Goal: Find specific page/section: Find specific page/section

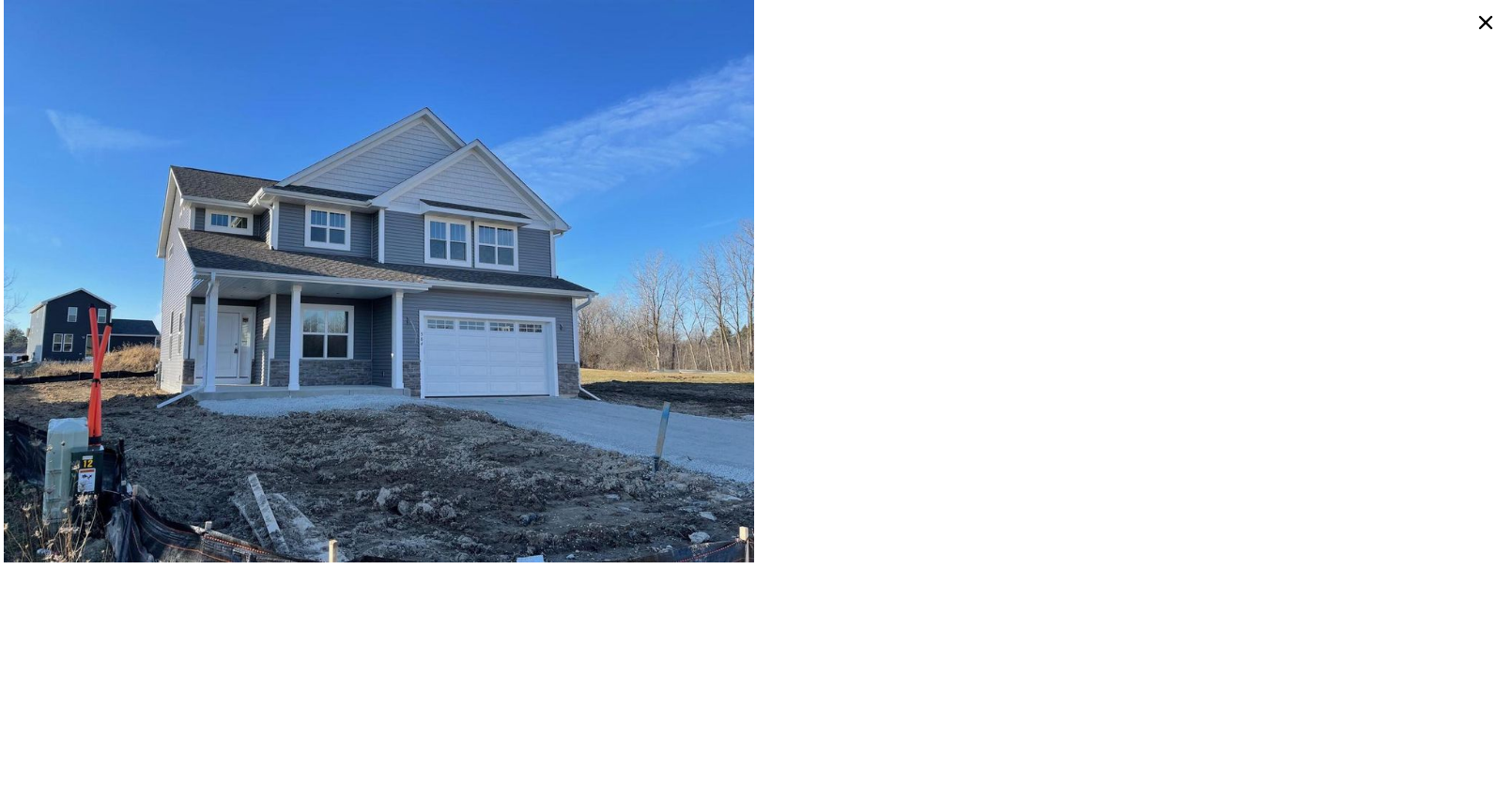
click at [1488, 21] on icon at bounding box center [1486, 23] width 13 height 13
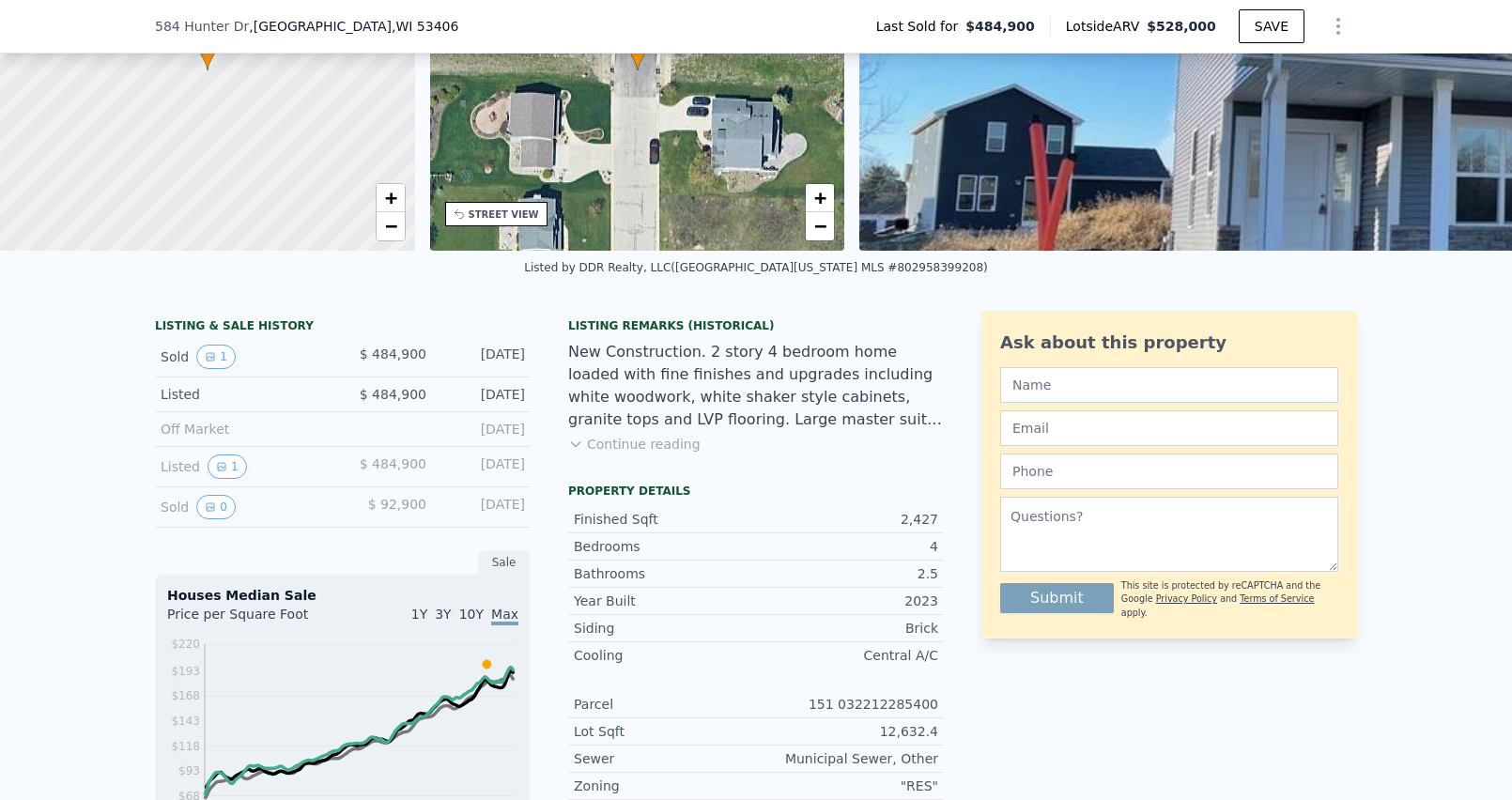
scroll to position [220, 0]
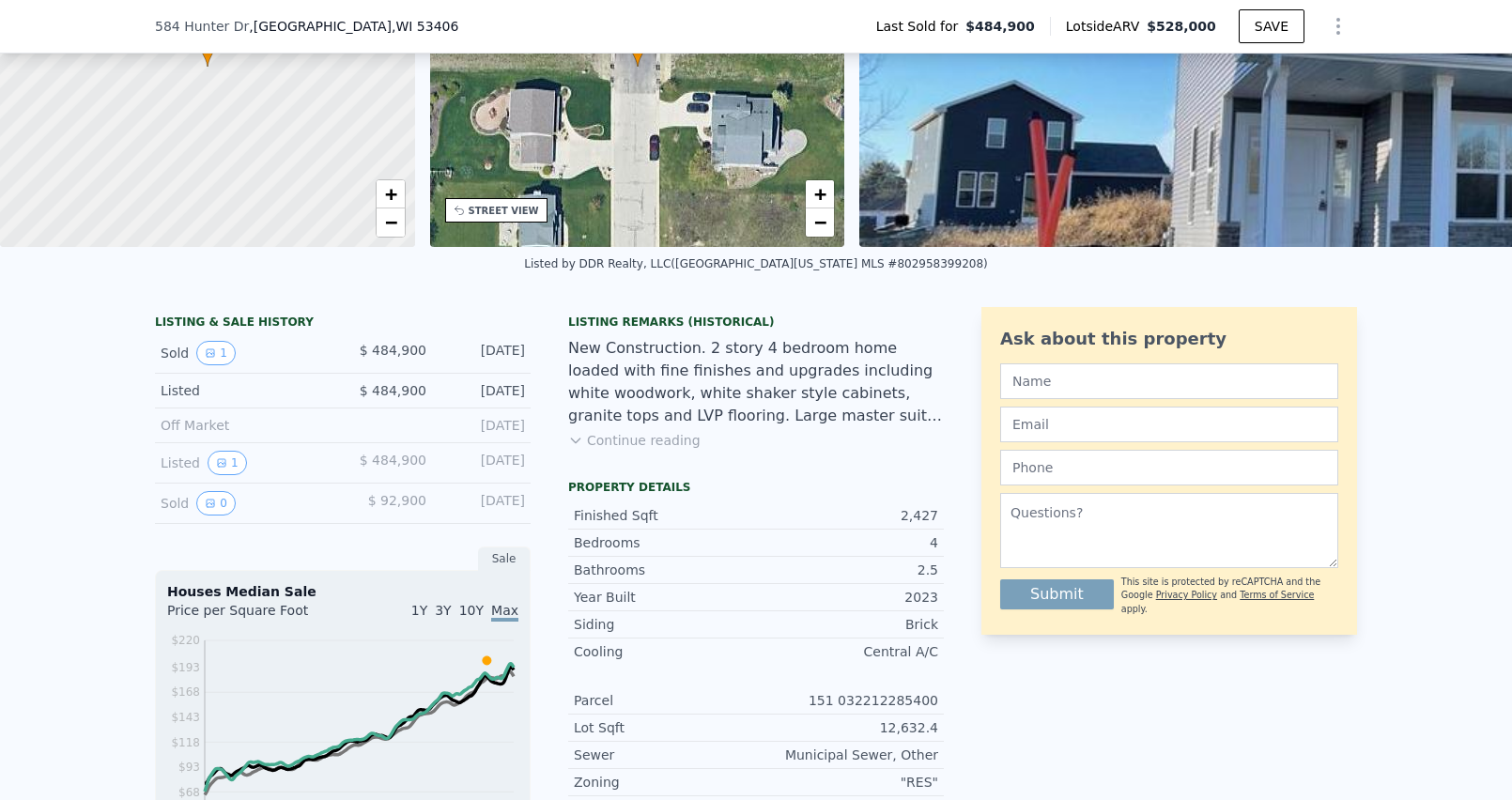
click at [630, 441] on button "Continue reading" at bounding box center [634, 441] width 133 height 19
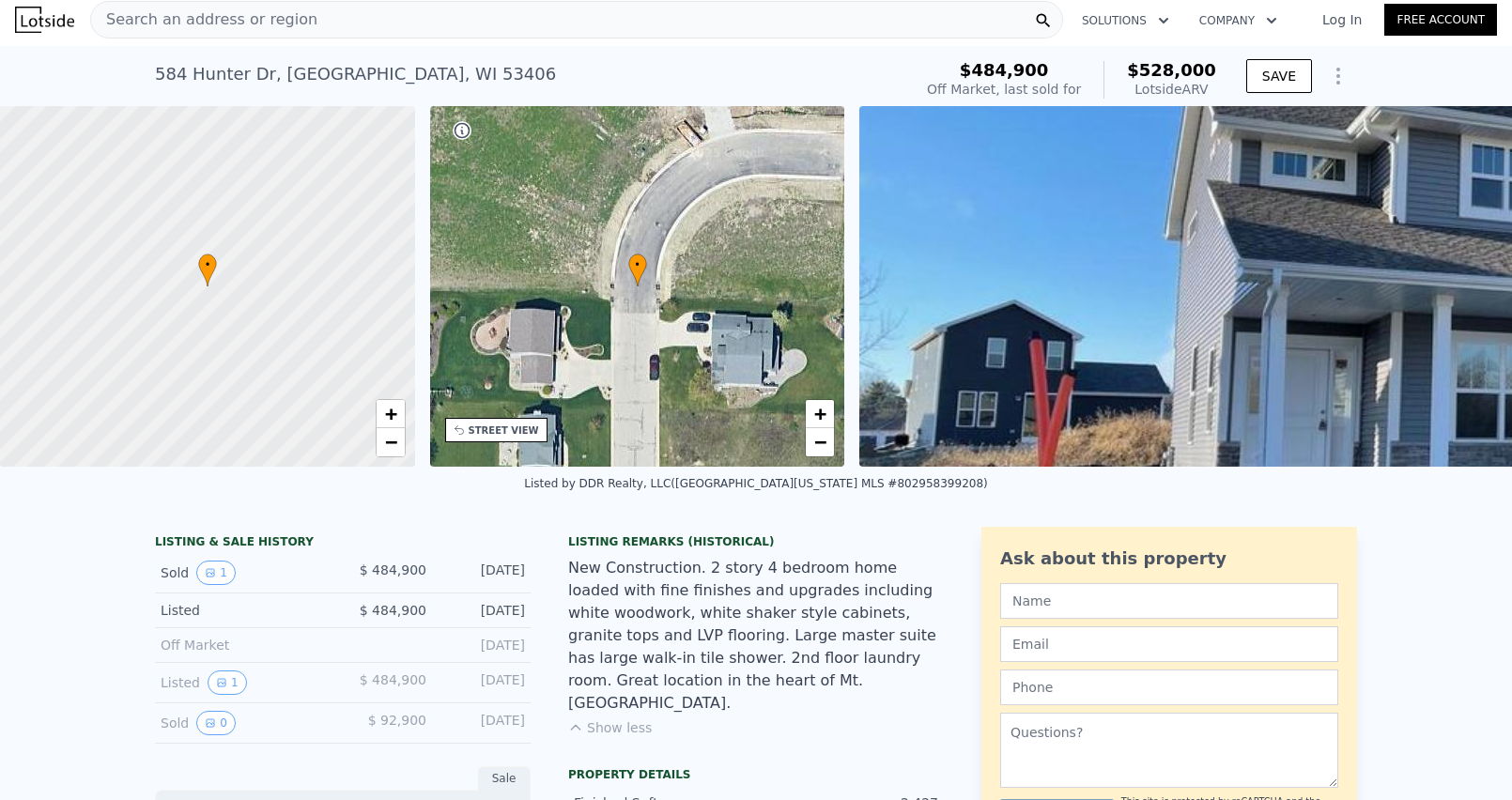
scroll to position [0, 0]
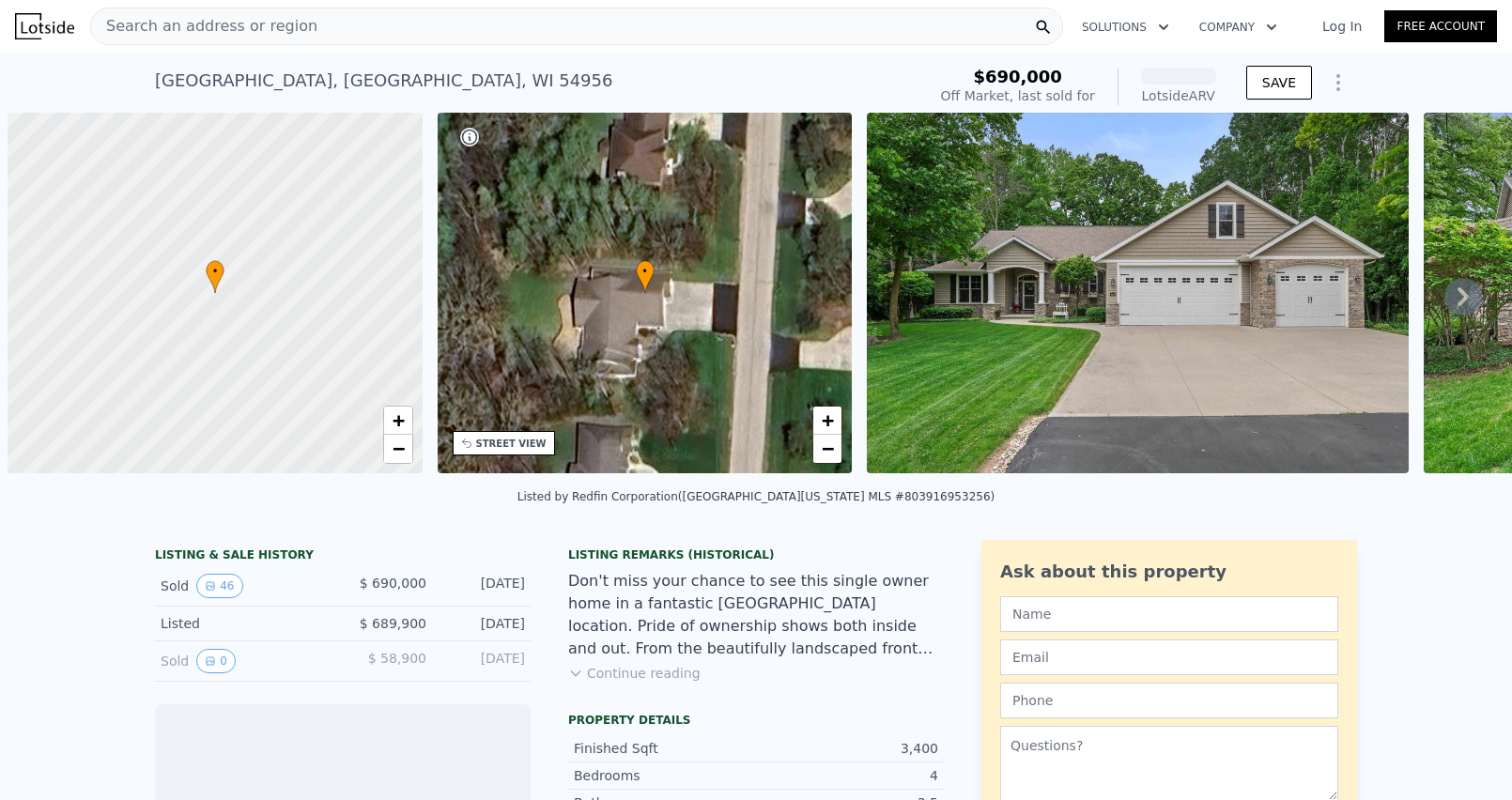
scroll to position [0, 8]
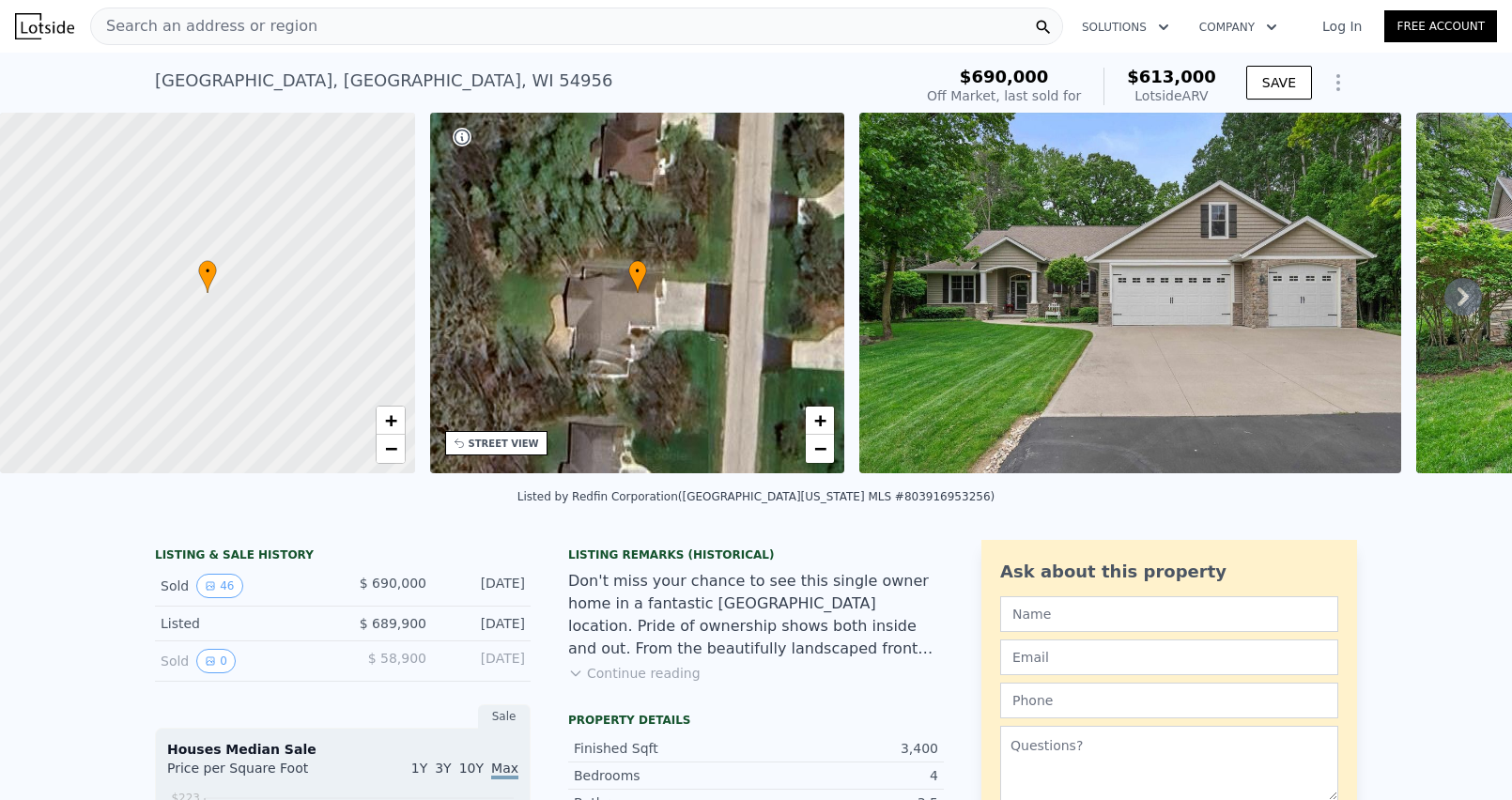
click at [297, 30] on div "Search an address or region" at bounding box center [577, 26] width 973 height 38
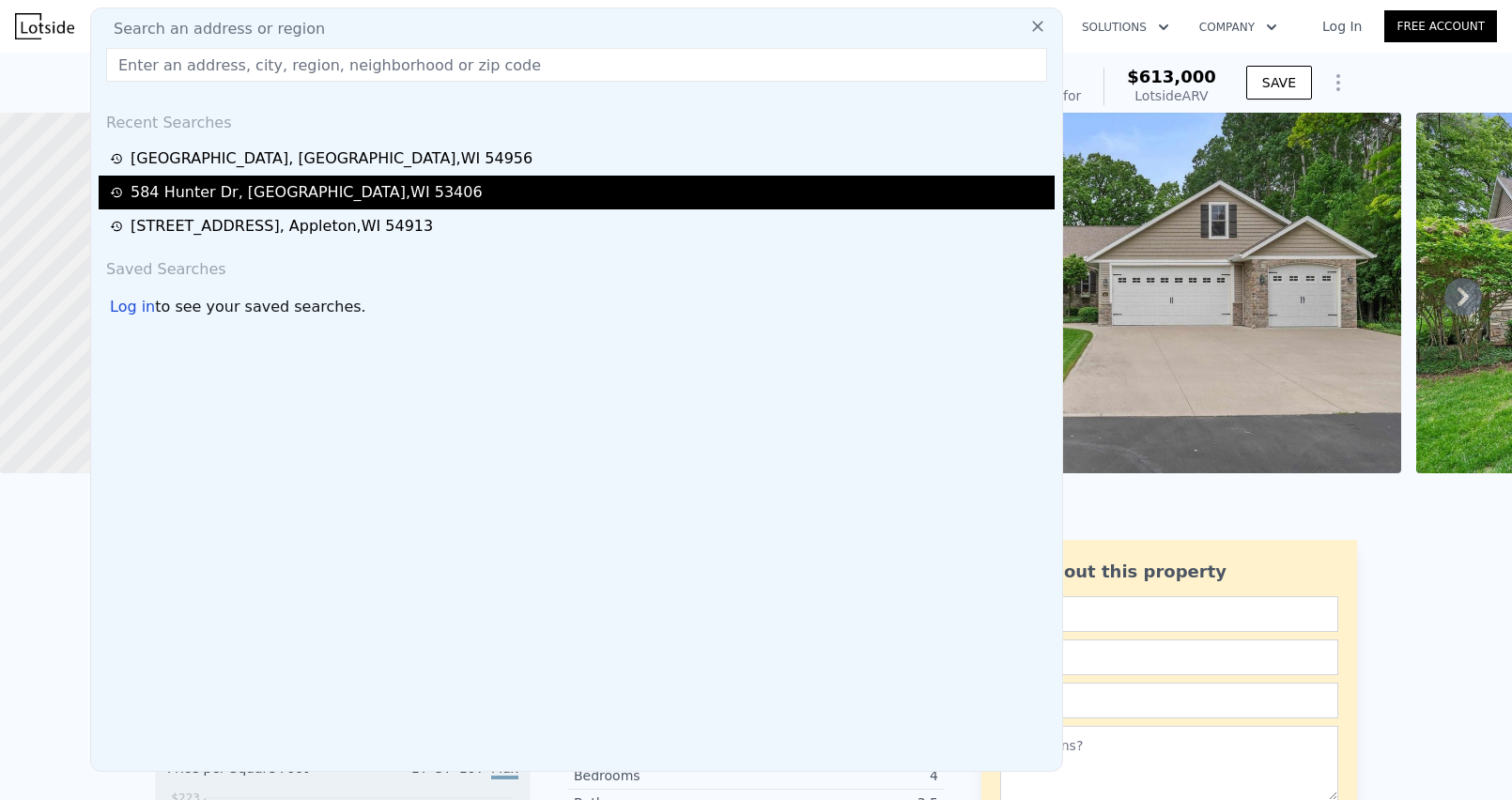
click at [299, 194] on div "[STREET_ADDRESS]" at bounding box center [307, 192] width 352 height 23
